Goal: Navigation & Orientation: Find specific page/section

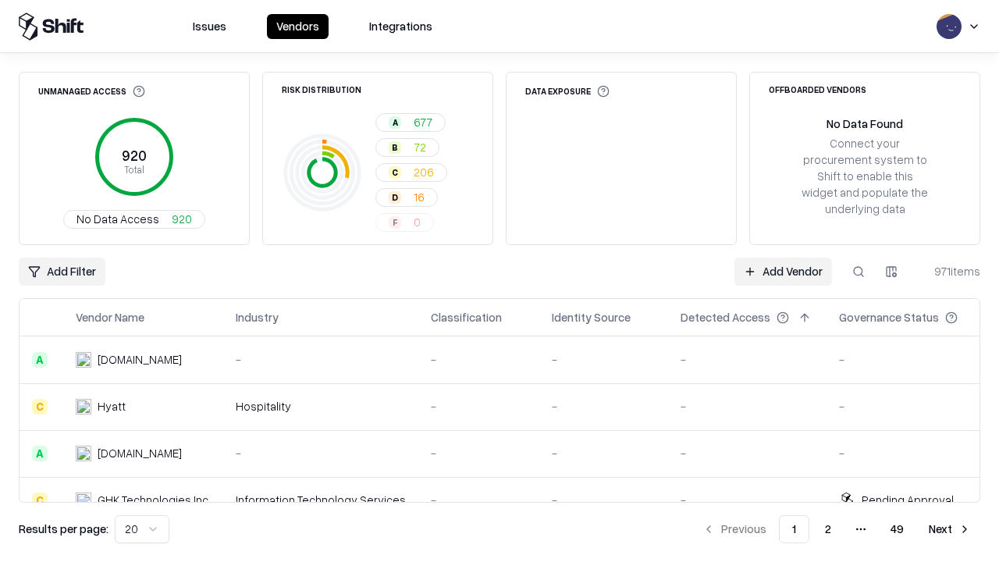
click at [142, 529] on html "Issues Vendors Integrations Unmanaged Access 920 Total No Data Access 920 Risk …" at bounding box center [499, 281] width 999 height 562
click at [949, 529] on button "Next" at bounding box center [949, 529] width 61 height 28
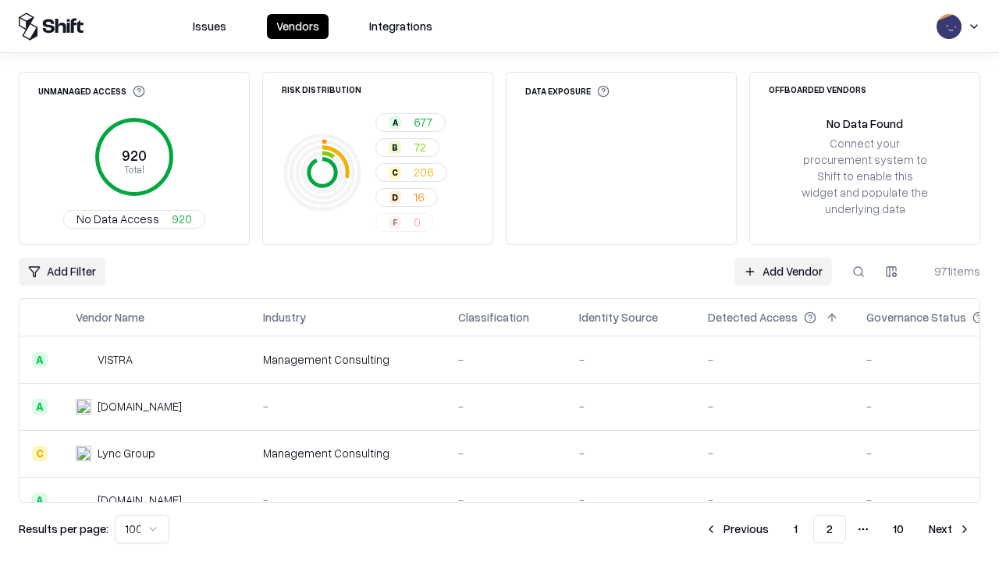
click at [949, 529] on button "Next" at bounding box center [949, 529] width 61 height 28
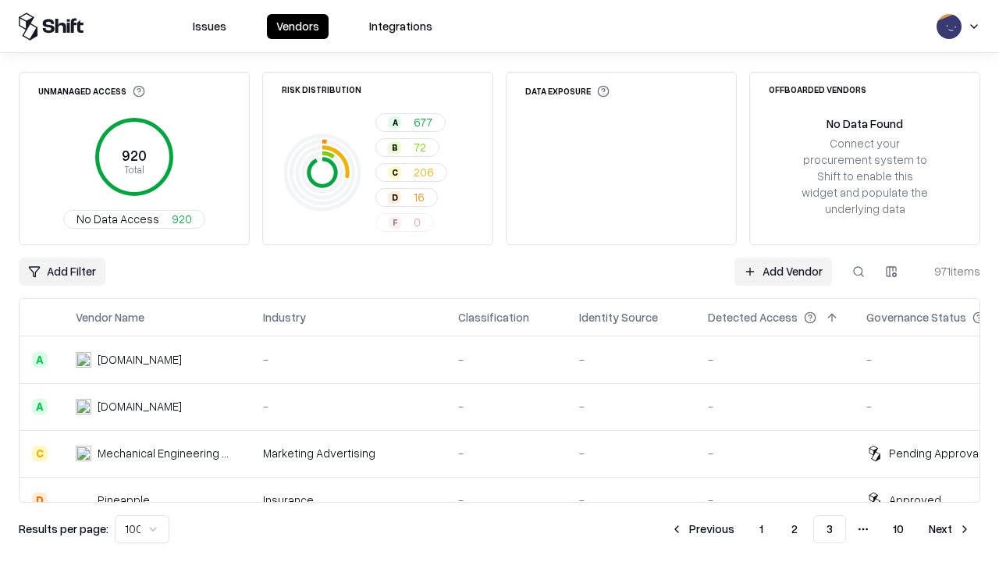
click at [949, 529] on button "Next" at bounding box center [949, 529] width 61 height 28
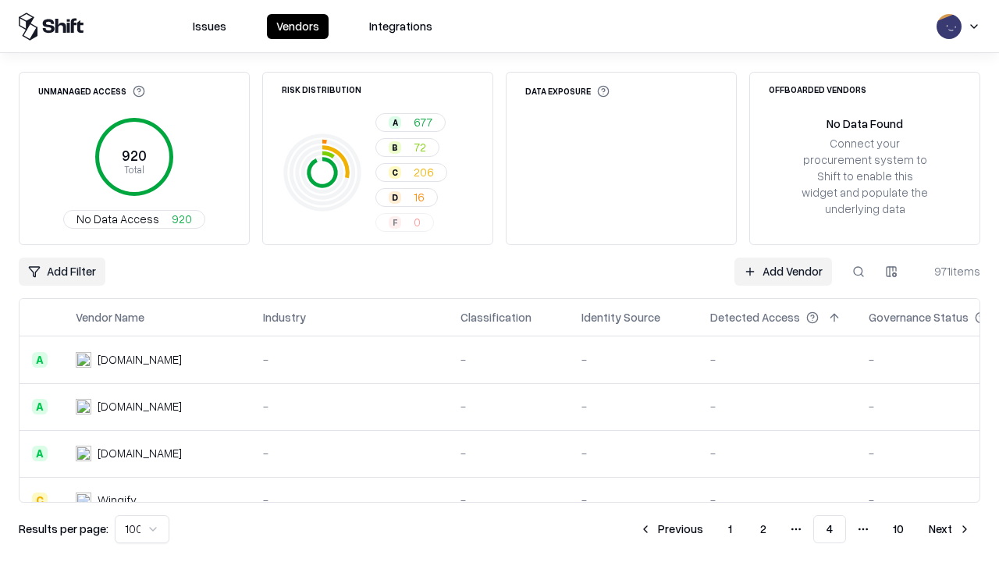
click at [949, 529] on button "Next" at bounding box center [949, 529] width 61 height 28
